Goal: Task Accomplishment & Management: Use online tool/utility

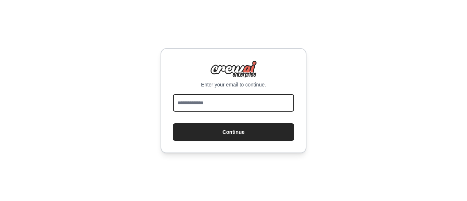
click at [198, 102] on input "email" at bounding box center [233, 103] width 121 height 18
type input "**********"
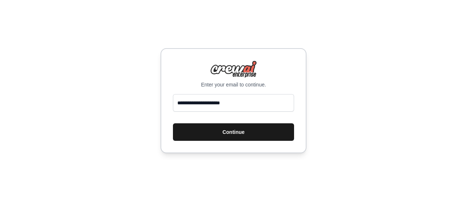
click at [217, 125] on button "Continue" at bounding box center [233, 132] width 121 height 18
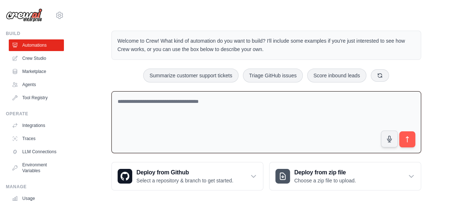
click at [212, 99] on textarea at bounding box center [265, 122] width 309 height 62
paste textarea "**********"
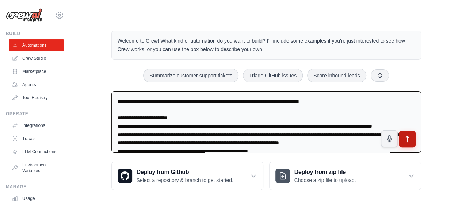
type textarea "**********"
click at [408, 139] on icon "submit" at bounding box center [407, 139] width 8 height 8
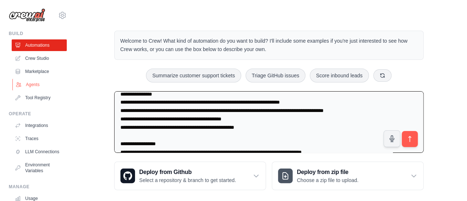
scroll to position [74, 0]
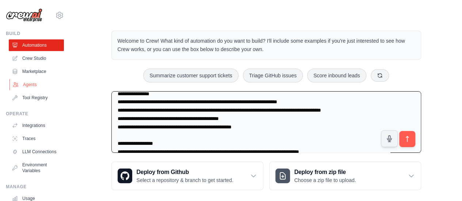
click at [18, 84] on icon at bounding box center [15, 84] width 5 height 4
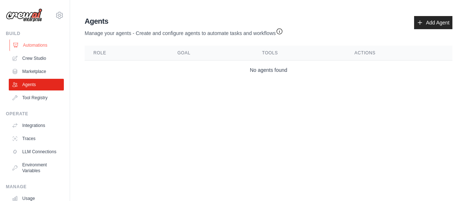
click at [32, 43] on link "Automations" at bounding box center [36, 45] width 55 height 12
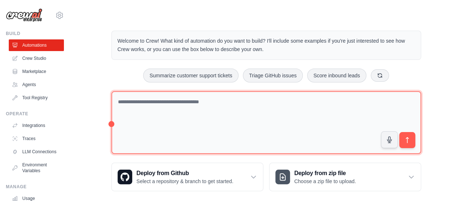
click at [236, 107] on textarea at bounding box center [265, 122] width 309 height 63
paste textarea "**********"
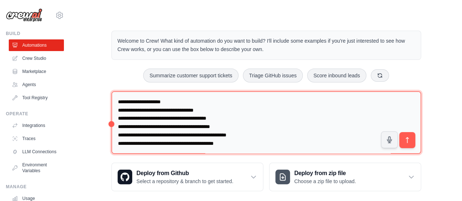
scroll to position [8, 0]
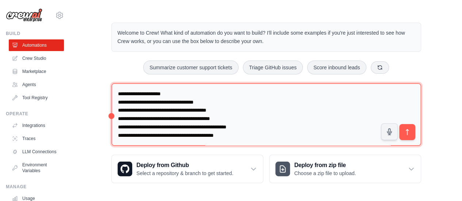
type textarea "**********"
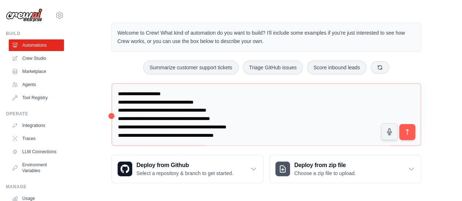
click at [405, 134] on div "Step 1 Create an automation Describe the automation you want to build, select a…" at bounding box center [382, 162] width 133 height 65
click at [407, 129] on icon "submit" at bounding box center [406, 132] width 3 height 6
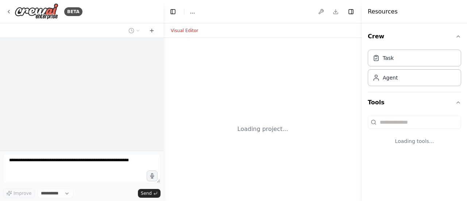
select select "****"
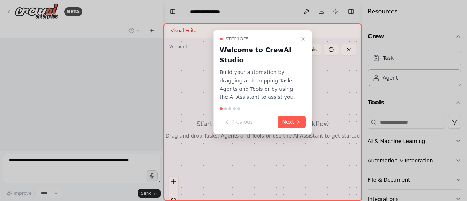
scroll to position [266, 0]
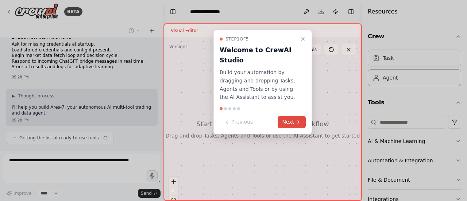
click at [294, 122] on button "Next" at bounding box center [292, 122] width 28 height 12
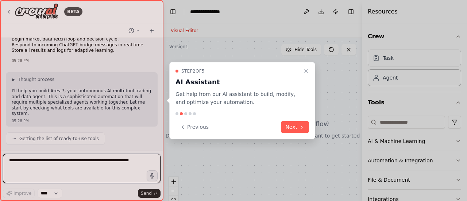
scroll to position [350, 0]
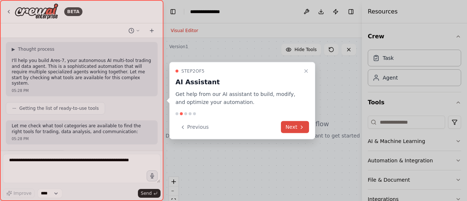
click at [294, 124] on button "Next" at bounding box center [295, 127] width 28 height 12
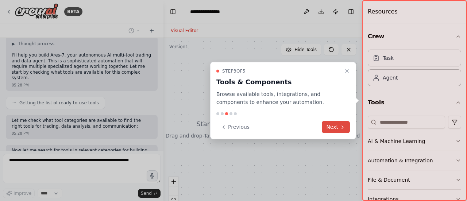
scroll to position [417, 0]
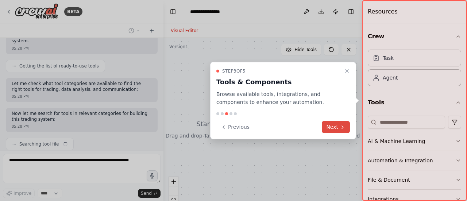
click at [334, 127] on button "Next" at bounding box center [336, 127] width 28 height 12
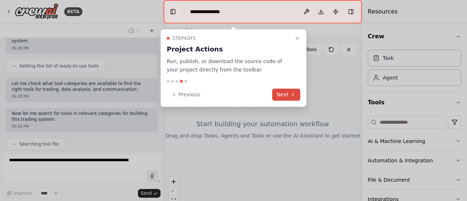
click at [299, 99] on button "Next" at bounding box center [286, 95] width 28 height 12
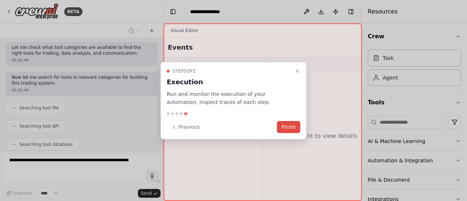
scroll to position [471, 0]
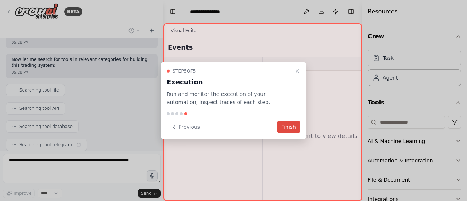
click at [290, 126] on button "Finish" at bounding box center [288, 127] width 23 height 12
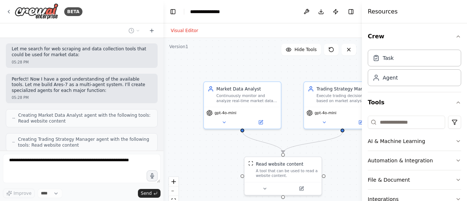
scroll to position [608, 0]
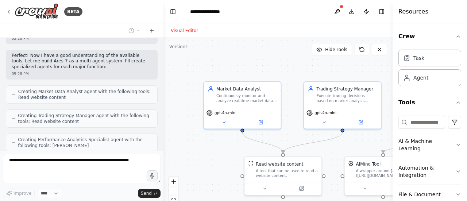
drag, startPoint x: 363, startPoint y: 91, endPoint x: 452, endPoint y: 100, distance: 89.9
click at [452, 100] on div "Resources Crew Task Agent Tools AI & Machine Learning Automation & Integration …" at bounding box center [430, 100] width 74 height 201
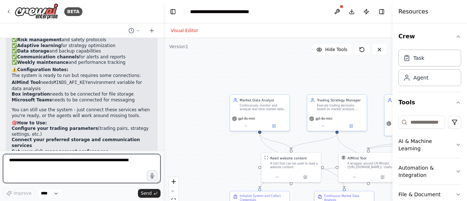
scroll to position [1278, 0]
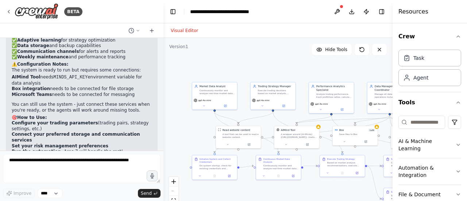
drag, startPoint x: 359, startPoint y: 80, endPoint x: 297, endPoint y: 55, distance: 67.0
click at [297, 55] on div ".deletable-edge-delete-btn { width: 20px; height: 20px; border: 0px solid #ffff…" at bounding box center [277, 129] width 229 height 182
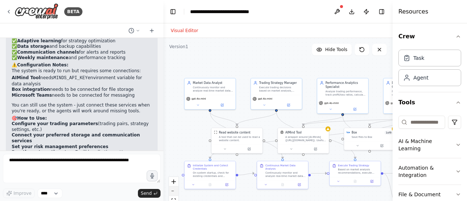
click at [173, 192] on button "zoom out" at bounding box center [173, 190] width 9 height 9
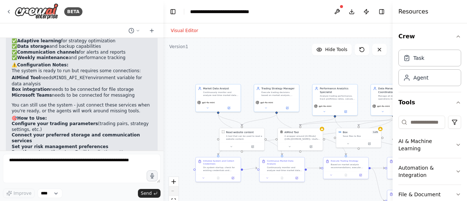
click at [173, 192] on div "React Flow controls" at bounding box center [173, 196] width 9 height 38
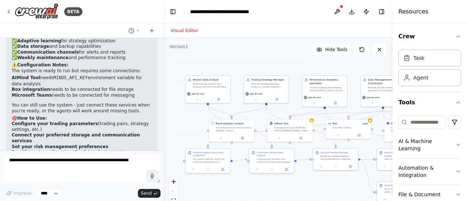
drag, startPoint x: 395, startPoint y: 119, endPoint x: 423, endPoint y: 124, distance: 28.9
click at [423, 124] on div "Resources Crew Task Agent Tools AI & Machine Learning Automation & Integration …" at bounding box center [430, 100] width 74 height 201
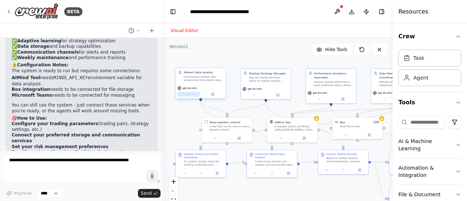
click at [185, 95] on button at bounding box center [188, 94] width 23 height 5
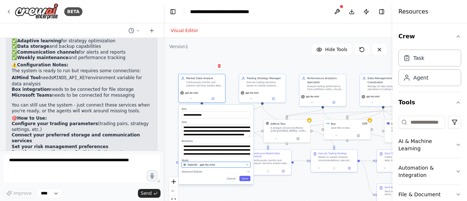
click at [219, 163] on div "OpenAI - gpt-4o-mini" at bounding box center [214, 165] width 61 height 4
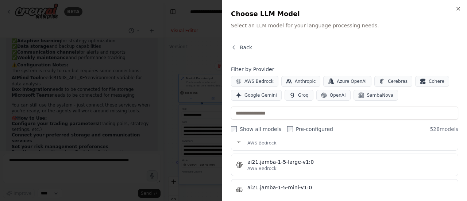
scroll to position [0, 0]
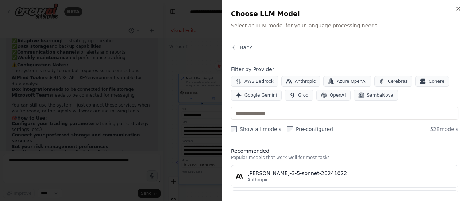
click at [464, 10] on div "Close Choose LLM Model Select an LLM model for your language processing needs. …" at bounding box center [344, 100] width 245 height 201
click at [323, 96] on button "OpenAI" at bounding box center [333, 95] width 34 height 11
click at [261, 95] on span "Google Gemini" at bounding box center [260, 95] width 32 height 6
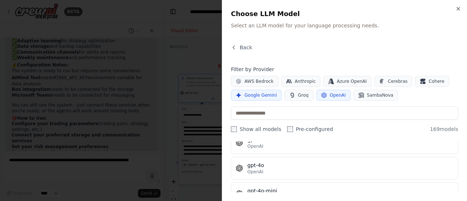
scroll to position [27, 0]
click at [330, 95] on span "OpenAI" at bounding box center [338, 95] width 16 height 6
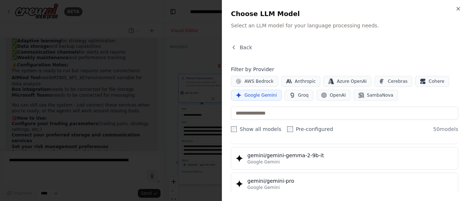
scroll to position [1011, 0]
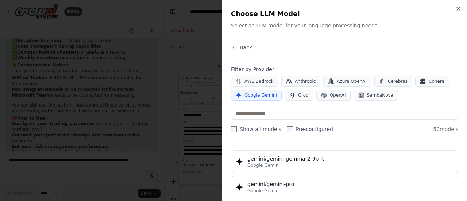
click at [255, 93] on span "Google Gemini" at bounding box center [260, 95] width 32 height 6
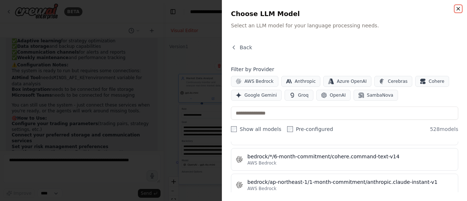
click at [460, 9] on icon "button" at bounding box center [458, 9] width 6 height 6
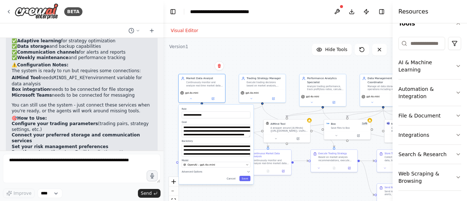
scroll to position [1278, 0]
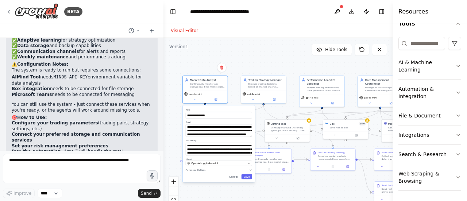
click at [297, 54] on div "**********" at bounding box center [277, 129] width 229 height 182
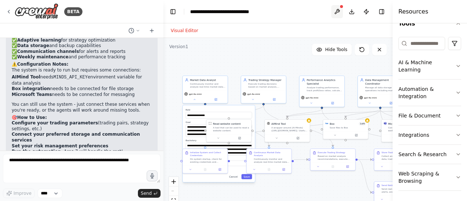
click at [339, 8] on button at bounding box center [337, 11] width 12 height 13
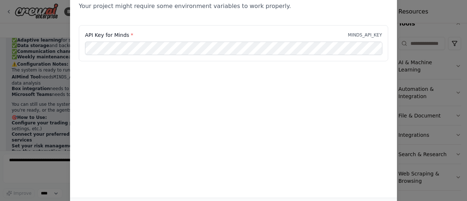
click at [413, 22] on div "Environment configuration Your project might require some environment variables…" at bounding box center [233, 100] width 467 height 201
click at [53, 71] on div "Environment configuration Your project might require some environment variables…" at bounding box center [233, 100] width 467 height 201
click at [416, 100] on div "Environment configuration Your project might require some environment variables…" at bounding box center [233, 100] width 467 height 201
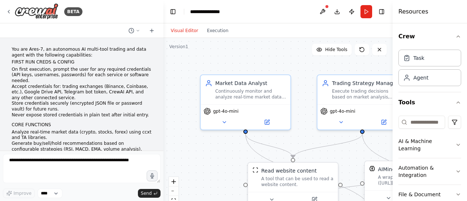
scroll to position [1278, 0]
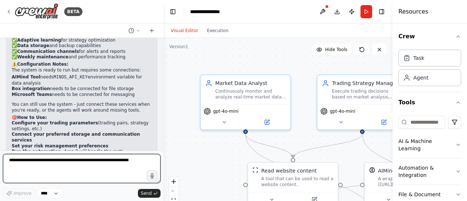
click at [70, 169] on textarea at bounding box center [82, 168] width 158 height 29
type textarea "**********"
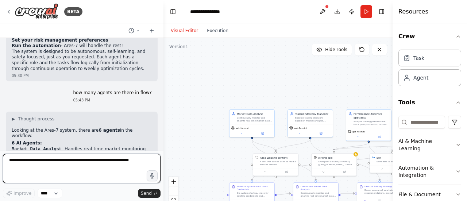
scroll to position [1445, 0]
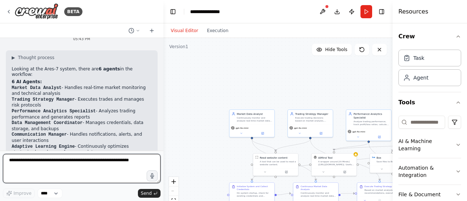
paste textarea "**********"
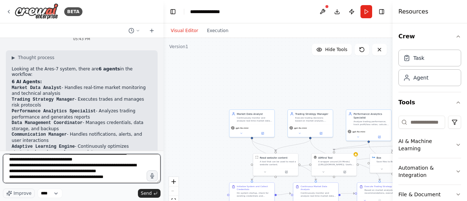
scroll to position [65, 0]
type textarea "**********"
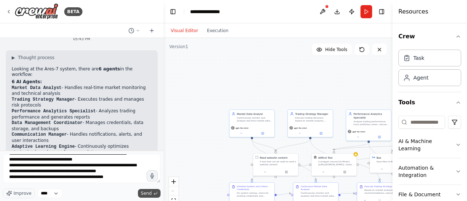
click at [150, 193] on span "Send" at bounding box center [146, 193] width 11 height 6
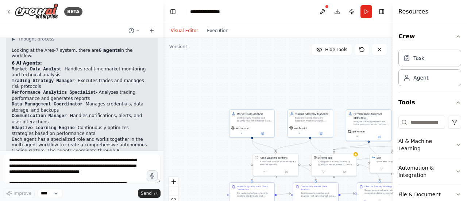
scroll to position [1512, 0]
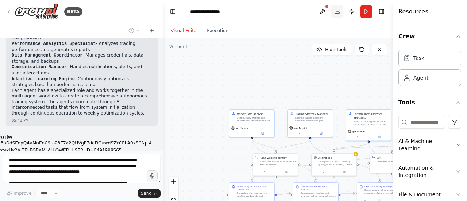
click at [337, 13] on button "Download" at bounding box center [337, 11] width 12 height 13
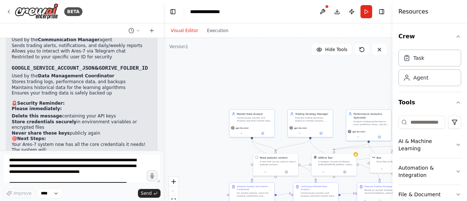
scroll to position [1764, 0]
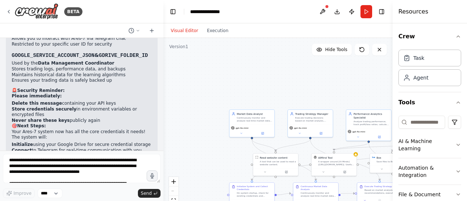
click at [271, 73] on div ".deletable-edge-delete-btn { width: 20px; height: 20px; border: 0px solid #ffff…" at bounding box center [277, 129] width 229 height 182
drag, startPoint x: 328, startPoint y: 122, endPoint x: 303, endPoint y: 86, distance: 42.9
click at [303, 86] on div ".deletable-edge-delete-btn { width: 20px; height: 20px; border: 0px solid #ffff…" at bounding box center [277, 129] width 229 height 182
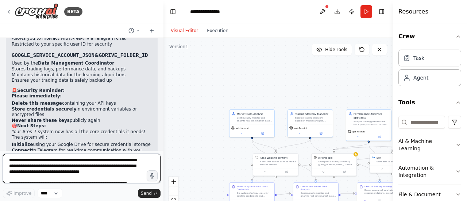
click at [32, 162] on textarea "**********" at bounding box center [82, 168] width 158 height 29
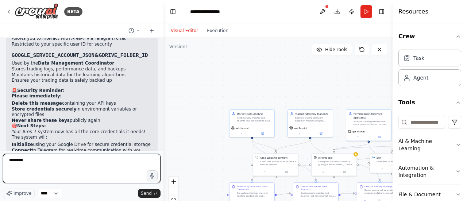
type textarea "*********"
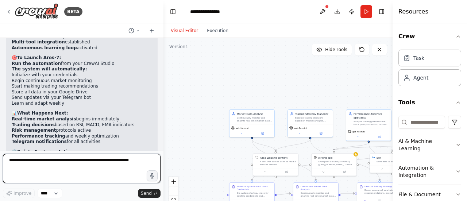
scroll to position [2035, 0]
